Goal: Find specific page/section: Find specific page/section

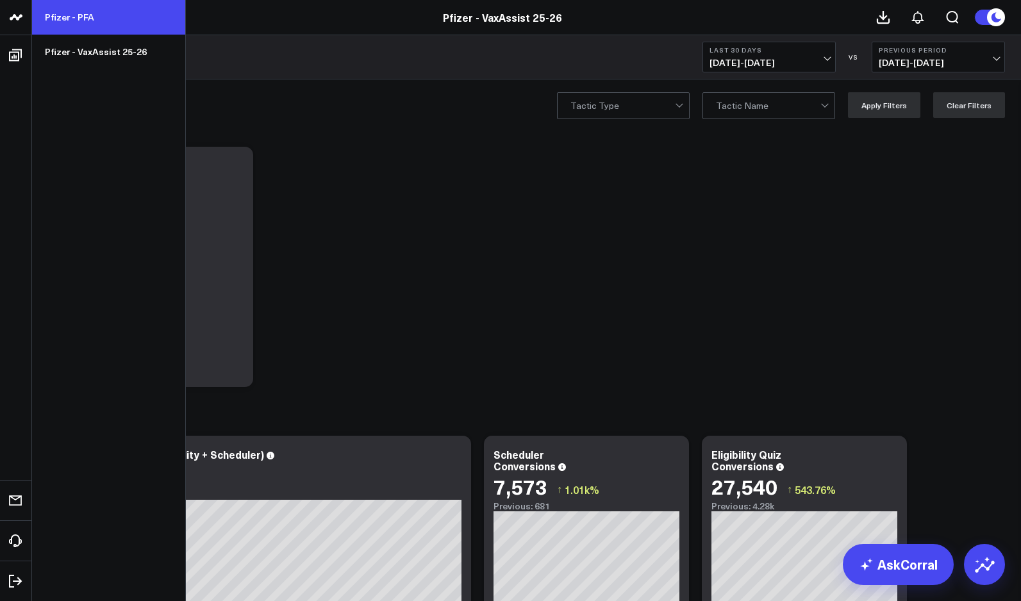
click at [62, 17] on link "Pfizer - PFA" at bounding box center [108, 17] width 153 height 35
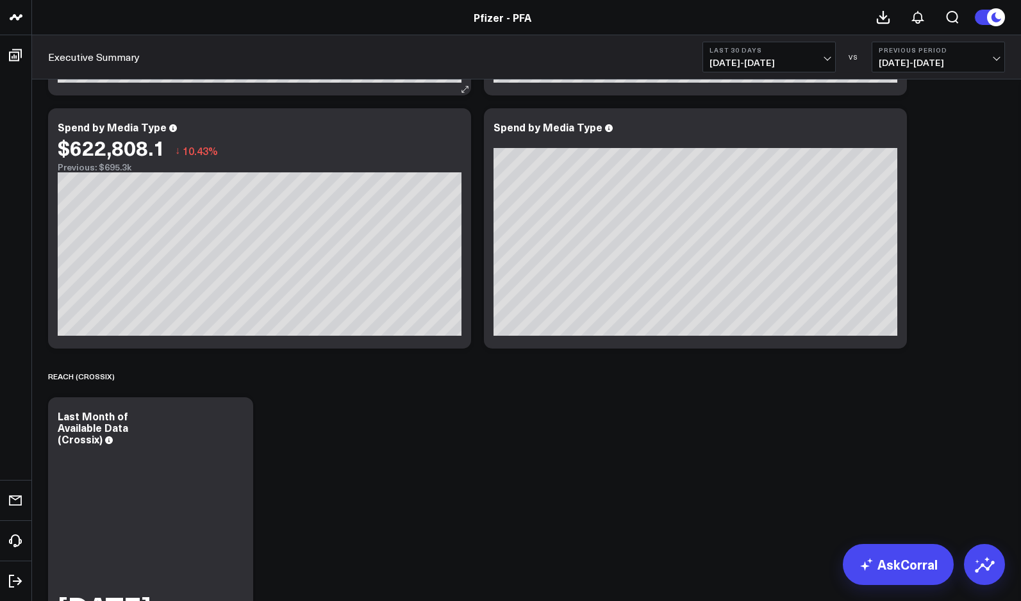
scroll to position [269, 0]
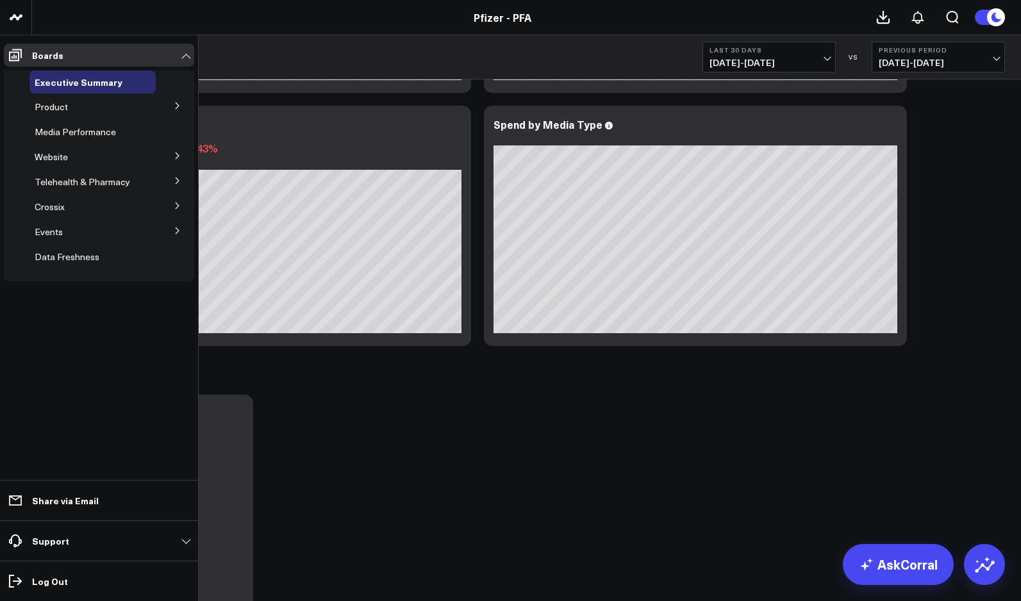
click at [69, 161] on div "Website" at bounding box center [92, 157] width 126 height 23
click at [179, 154] on icon at bounding box center [178, 156] width 8 height 8
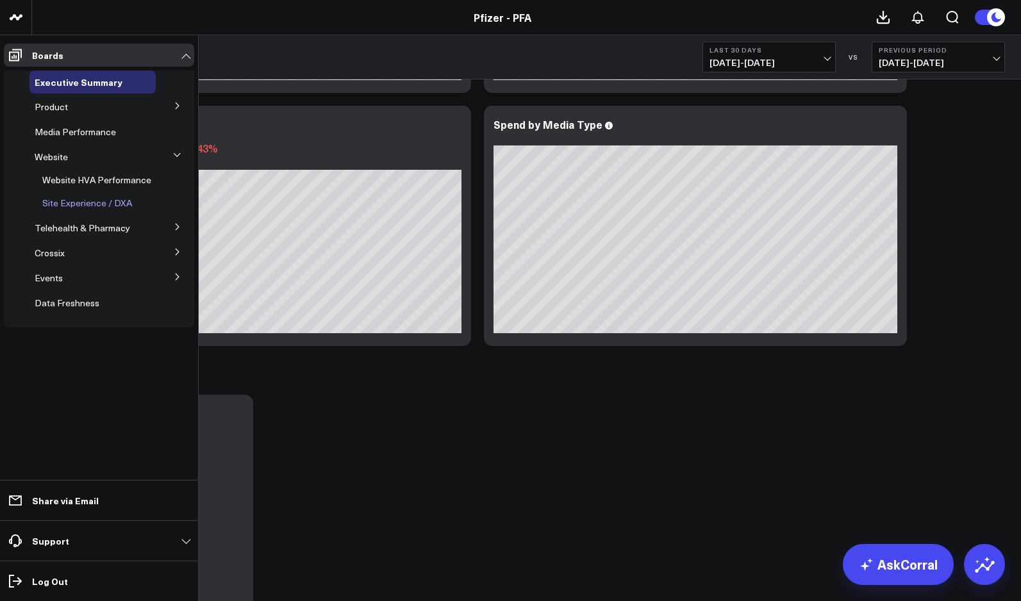
click at [65, 203] on span "Site Experience / DXA" at bounding box center [87, 203] width 90 height 12
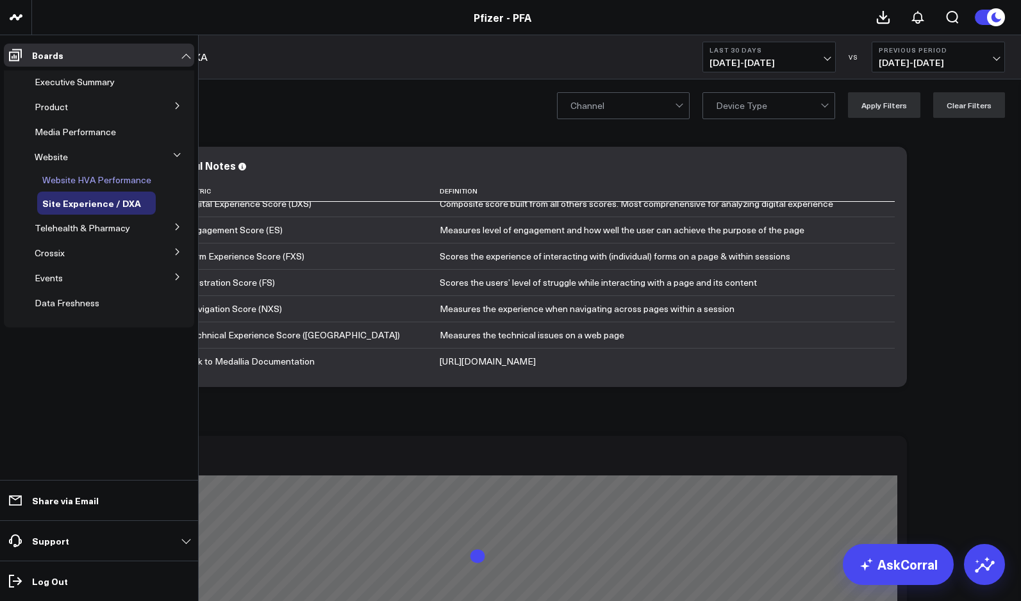
click at [64, 176] on span "Website HVA Performance" at bounding box center [96, 180] width 109 height 12
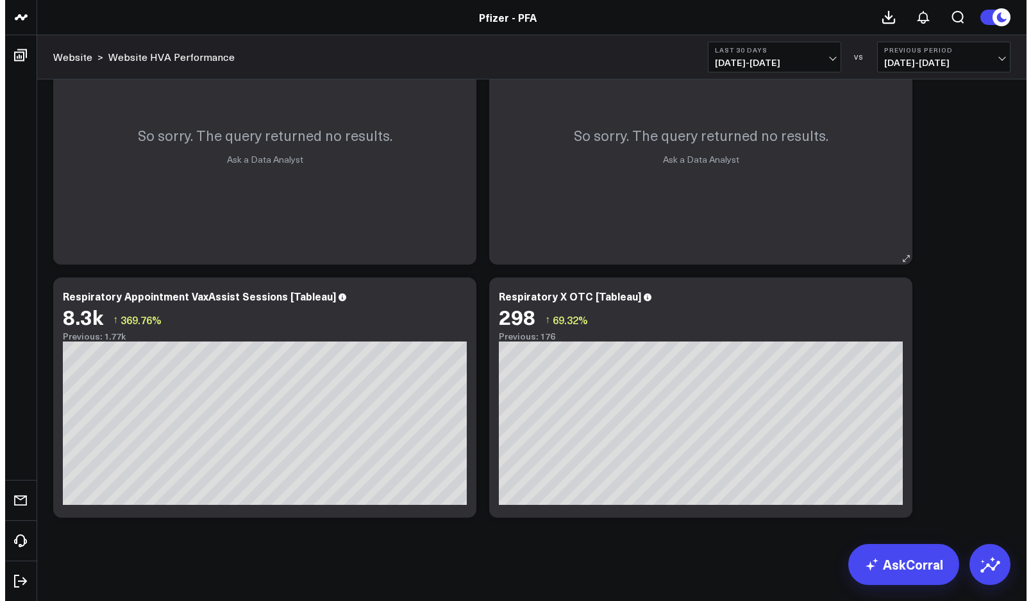
scroll to position [604, 0]
